Goal: Navigation & Orientation: Understand site structure

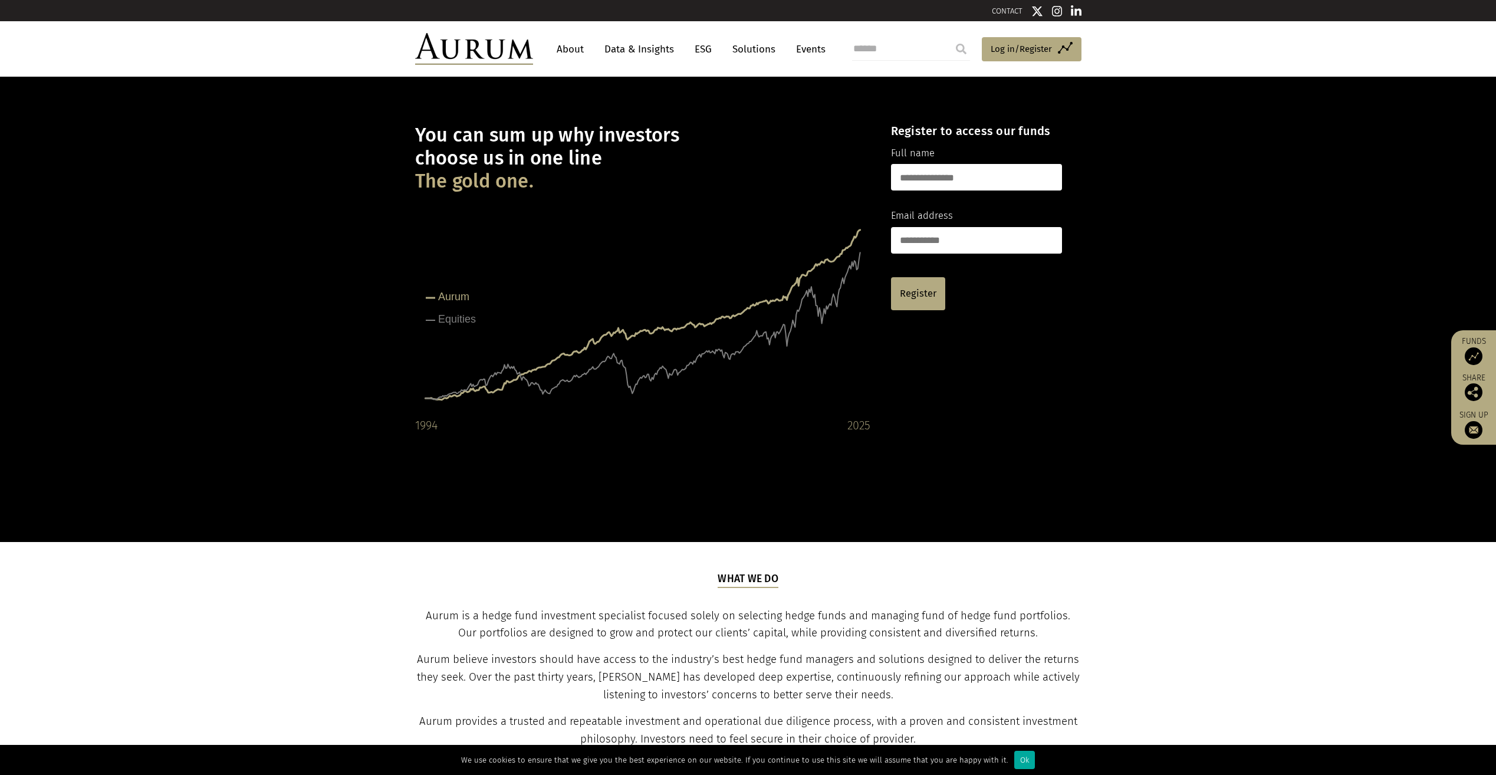
click at [570, 48] on link "About" at bounding box center [570, 49] width 39 height 22
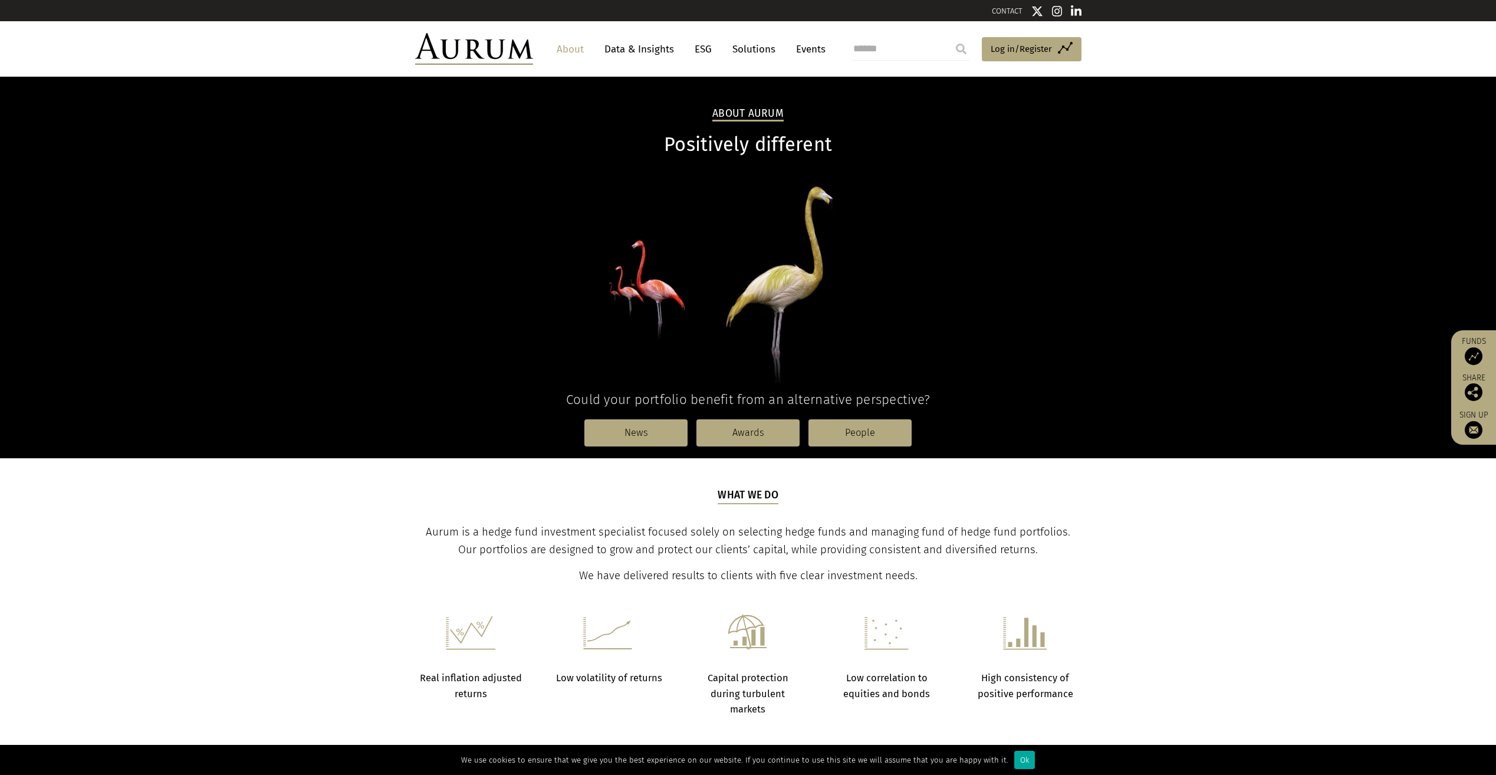
click at [646, 46] on link "Data & Insights" at bounding box center [639, 49] width 81 height 22
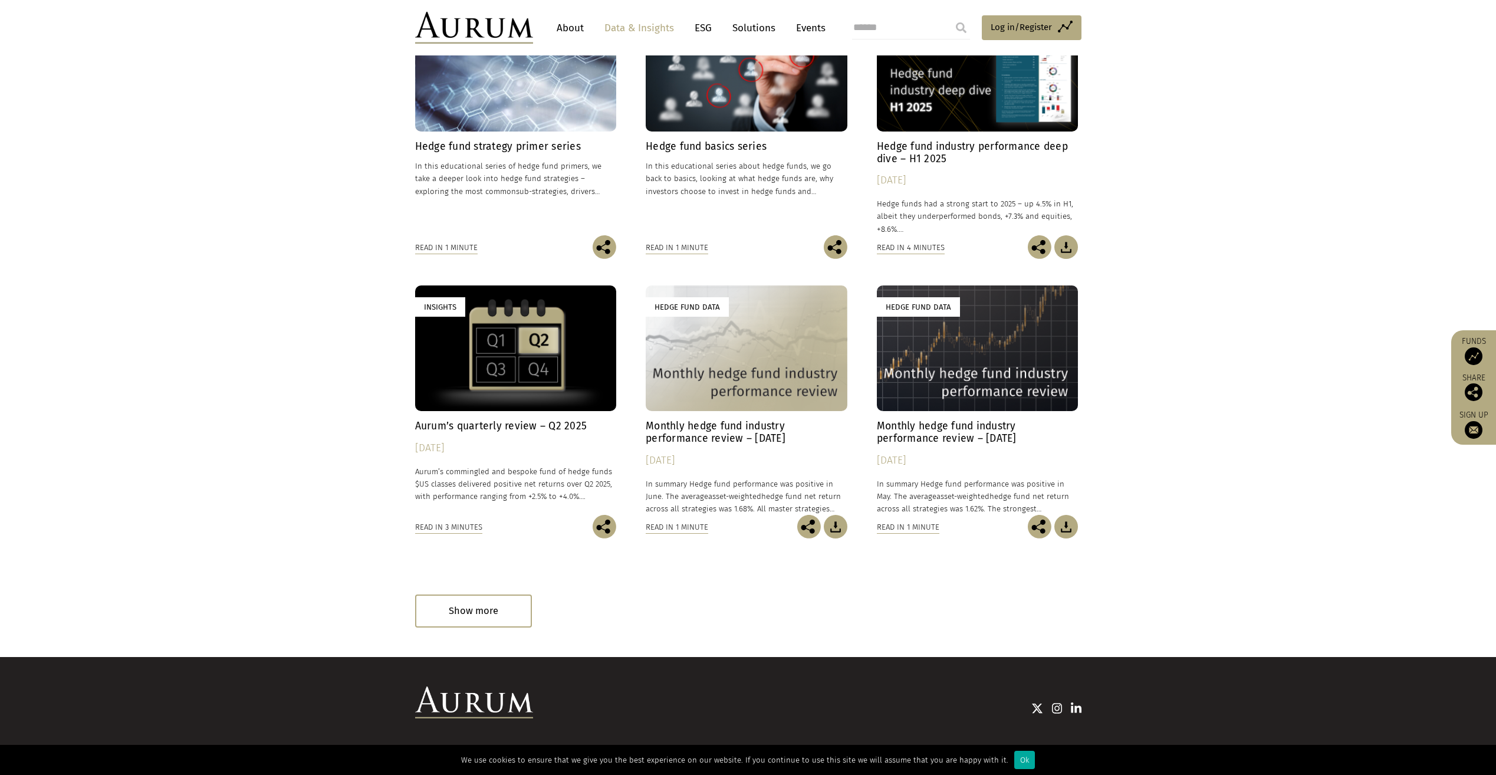
scroll to position [405, 0]
